Goal: Information Seeking & Learning: Learn about a topic

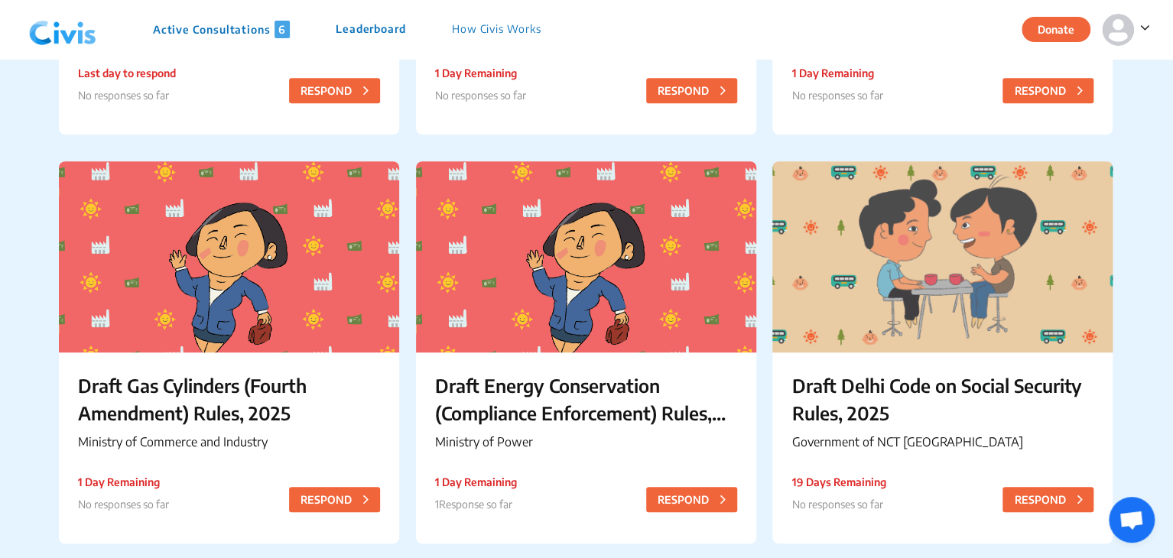
scroll to position [652, 0]
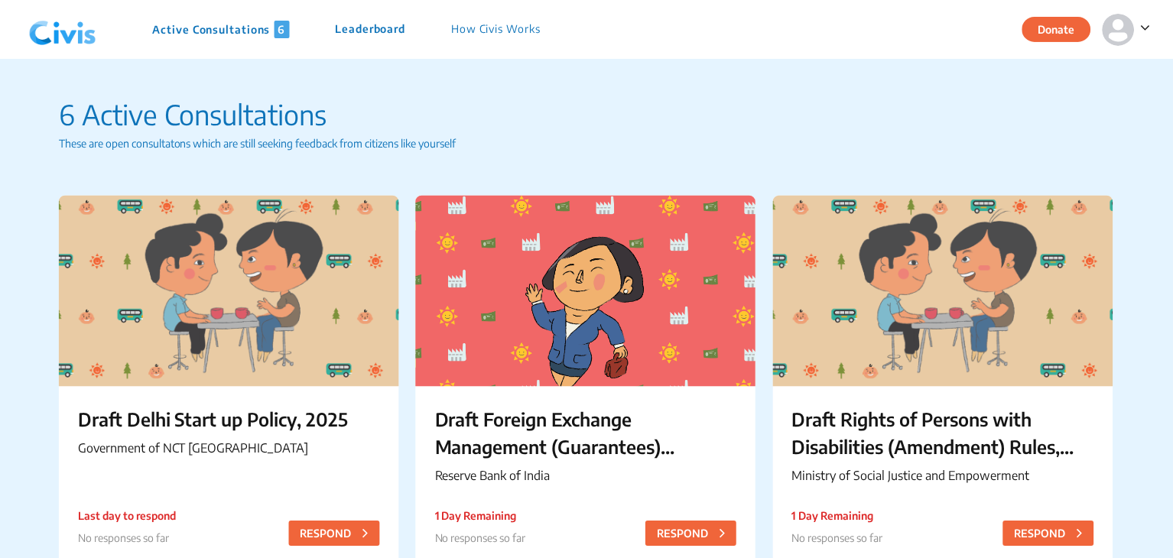
scroll to position [652, 0]
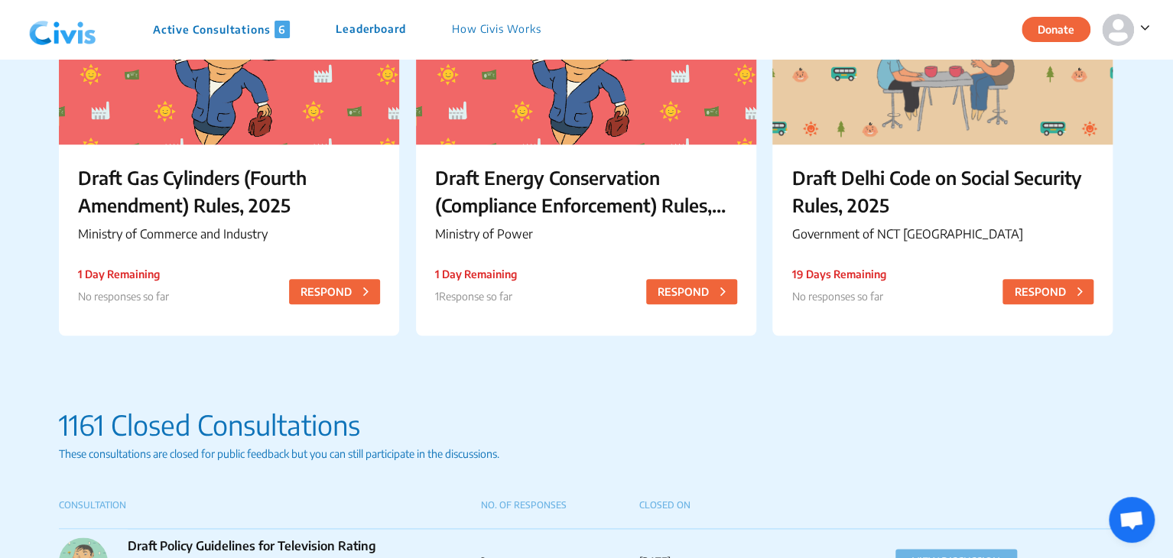
click at [63, 41] on img at bounding box center [63, 30] width 80 height 46
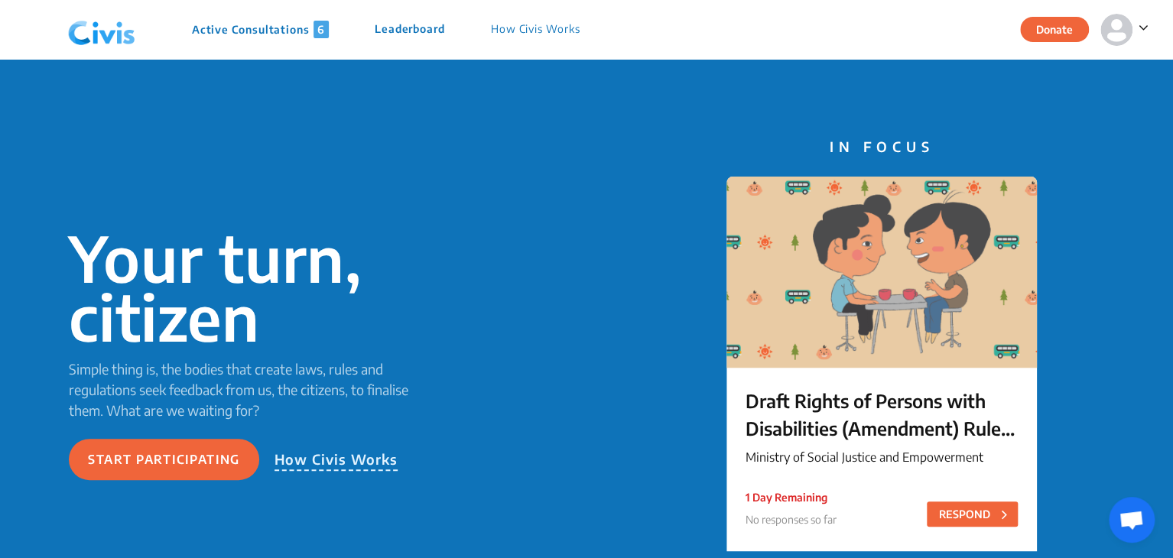
click at [260, 28] on p "Active Consultations 6" at bounding box center [260, 30] width 137 height 18
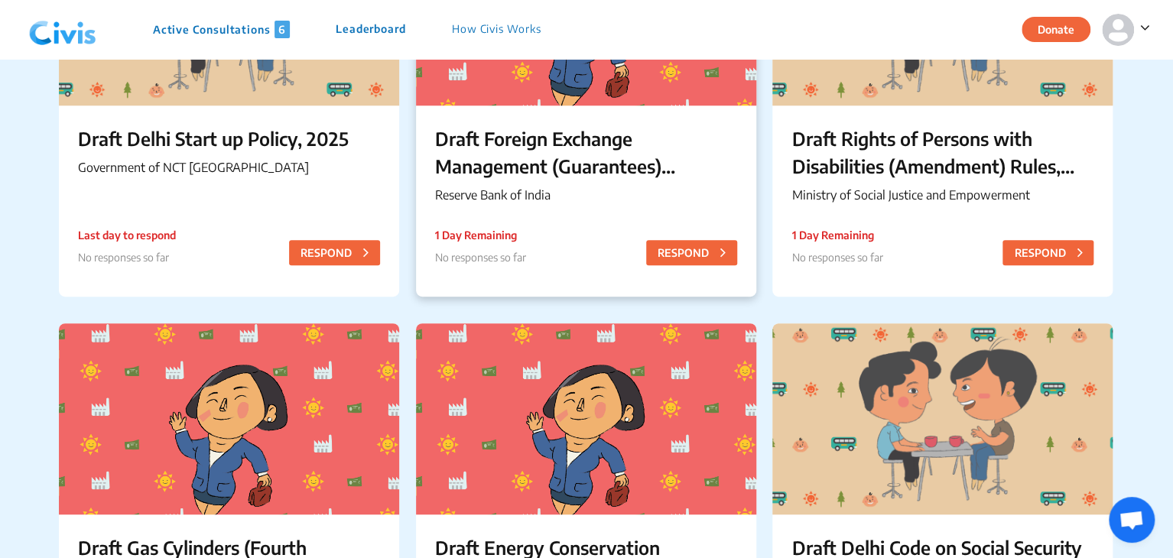
scroll to position [502, 0]
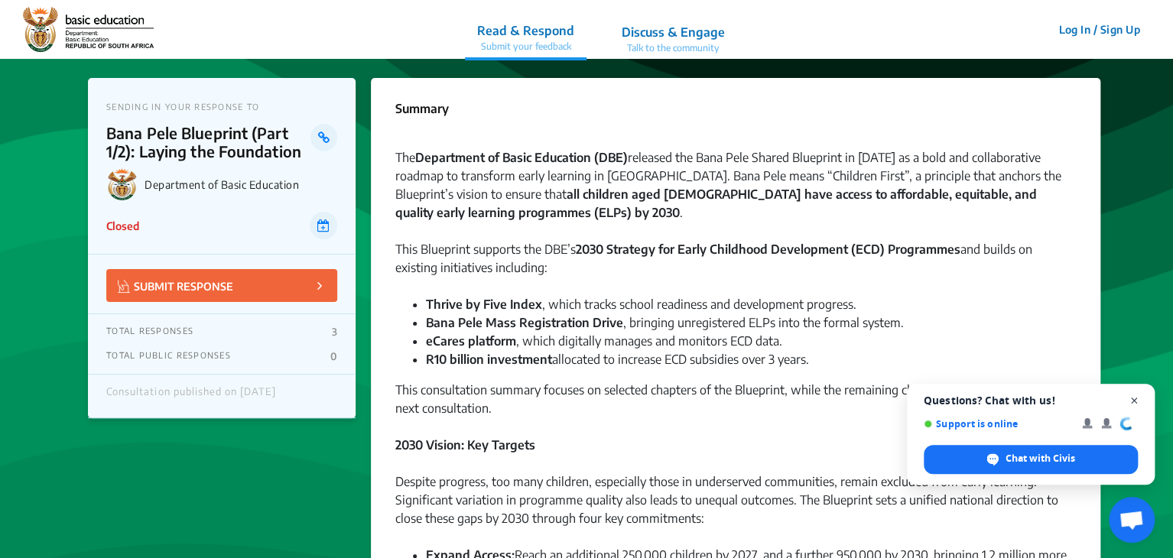
click at [1131, 403] on span "Open chat" at bounding box center [1134, 401] width 19 height 19
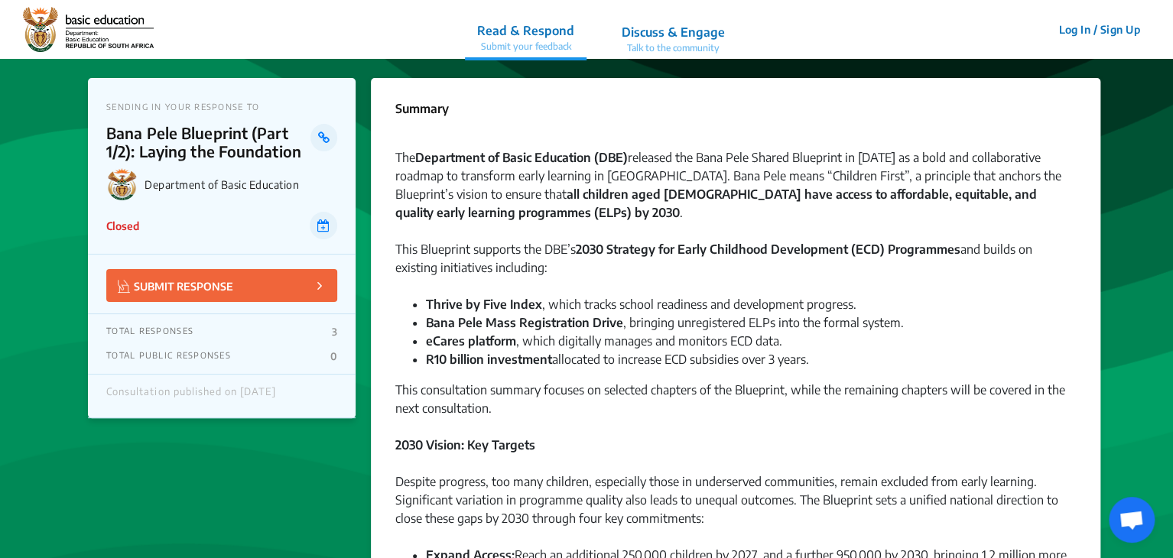
click at [1124, 519] on span "Open chat" at bounding box center [1131, 521] width 25 height 21
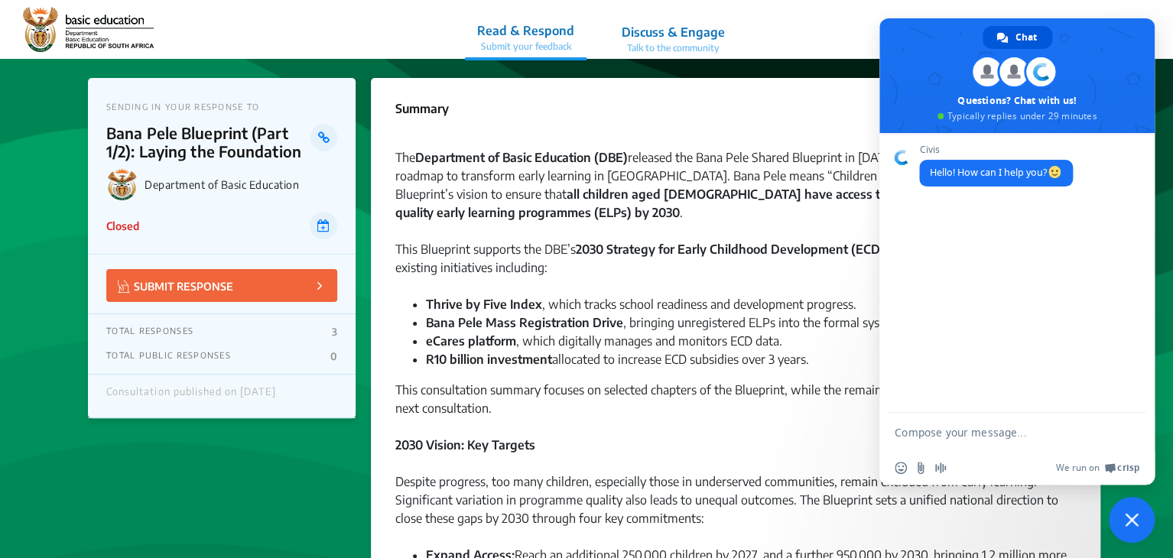
click at [823, 130] on div at bounding box center [735, 139] width 681 height 18
click at [847, 23] on nav "Read & Respond Submit your feedback Discuss & Engage Talk to the community Read…" at bounding box center [586, 29] width 1173 height 59
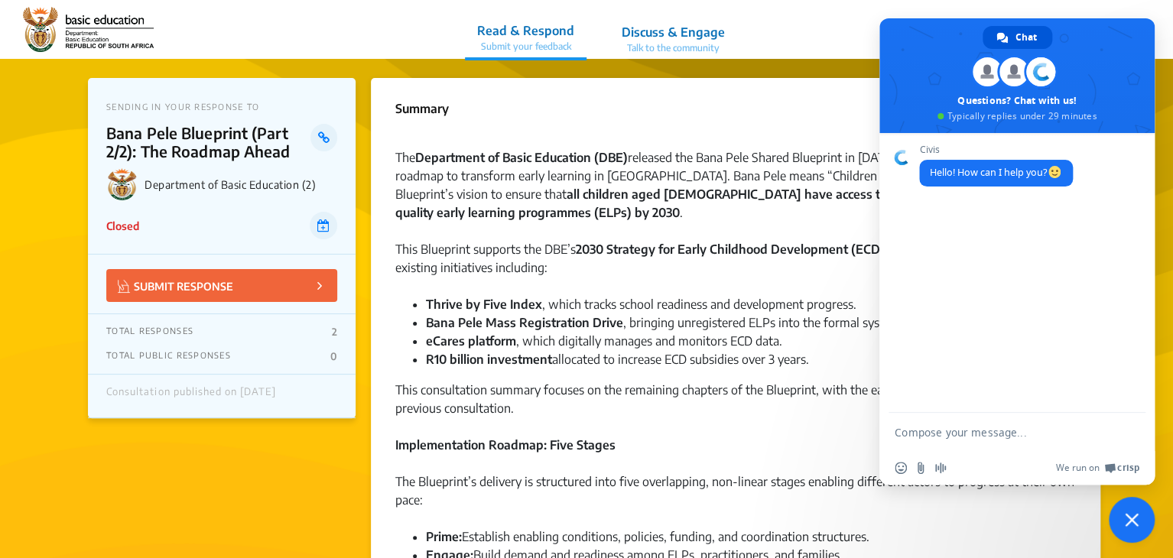
click at [1136, 515] on span "Close chat" at bounding box center [1132, 520] width 14 height 14
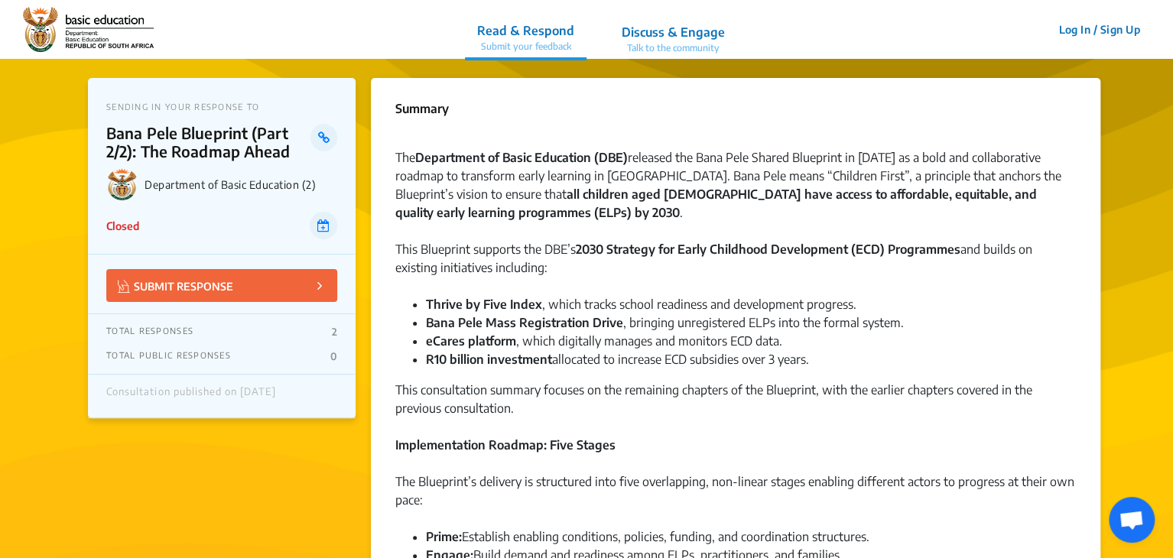
click at [1120, 516] on span "Open chat" at bounding box center [1131, 521] width 25 height 21
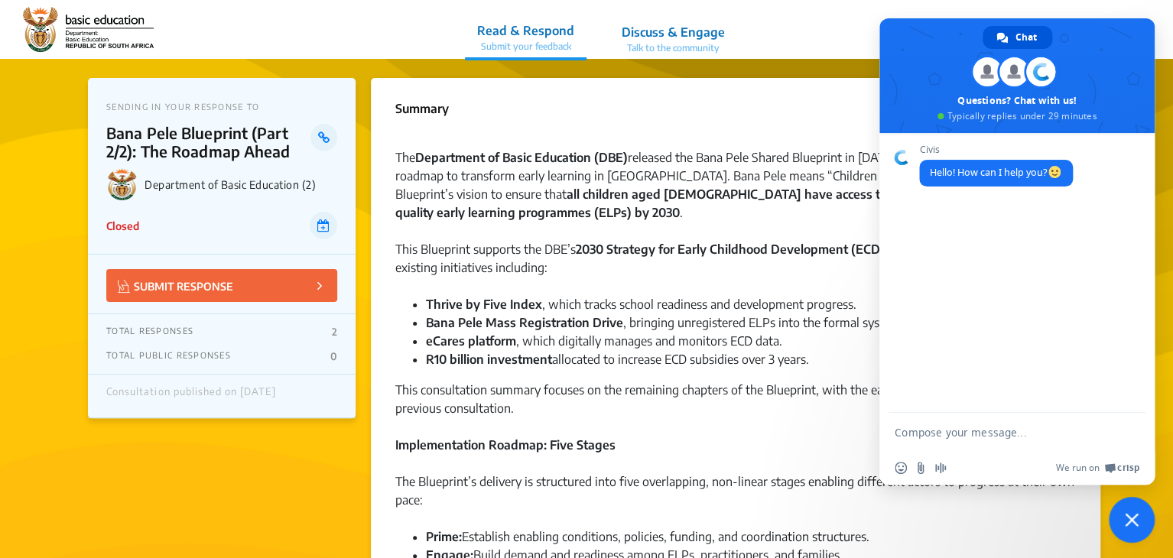
click at [1123, 512] on span "Close chat" at bounding box center [1132, 520] width 46 height 46
